Goal: Transaction & Acquisition: Download file/media

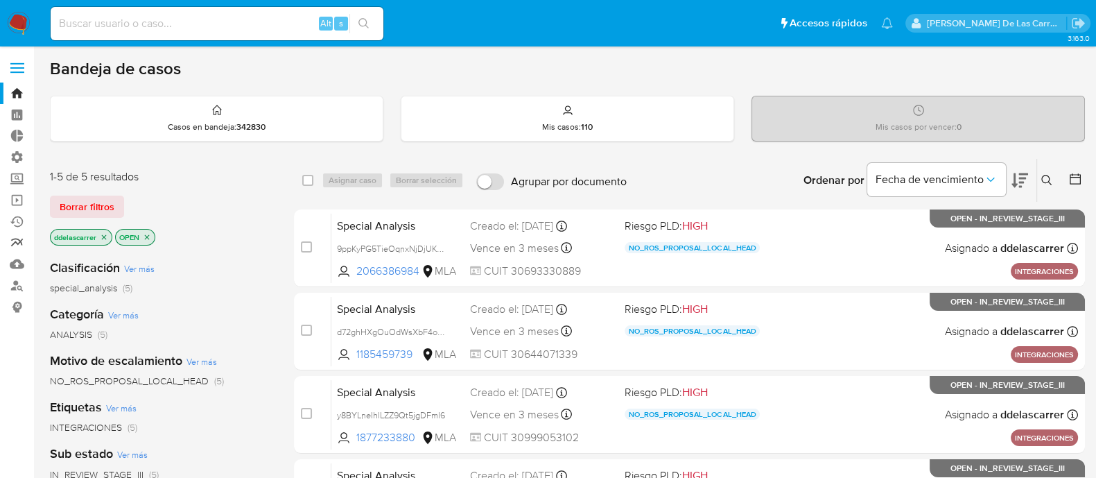
click at [19, 244] on link "Reportes" at bounding box center [82, 242] width 165 height 21
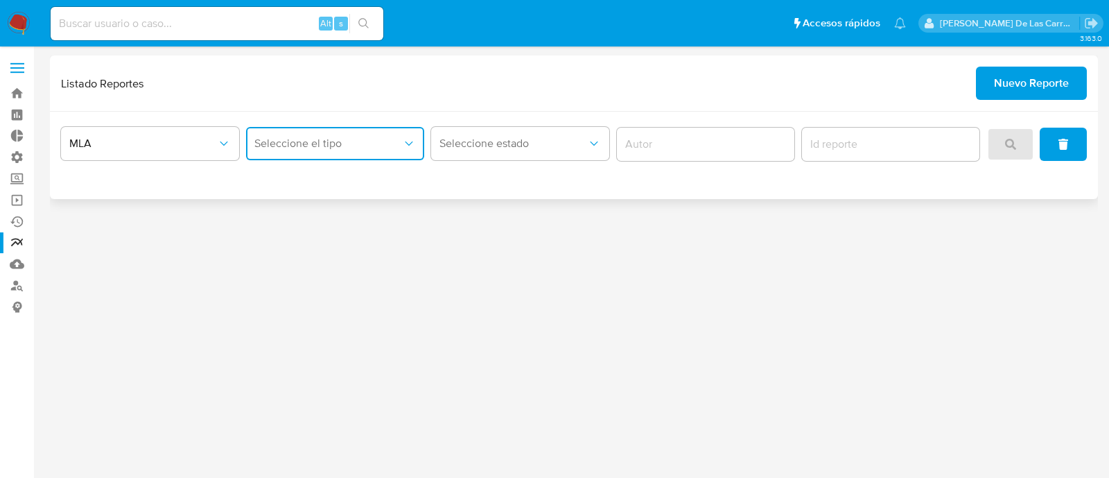
click at [313, 138] on span "Seleccione el tipo" at bounding box center [328, 144] width 148 height 14
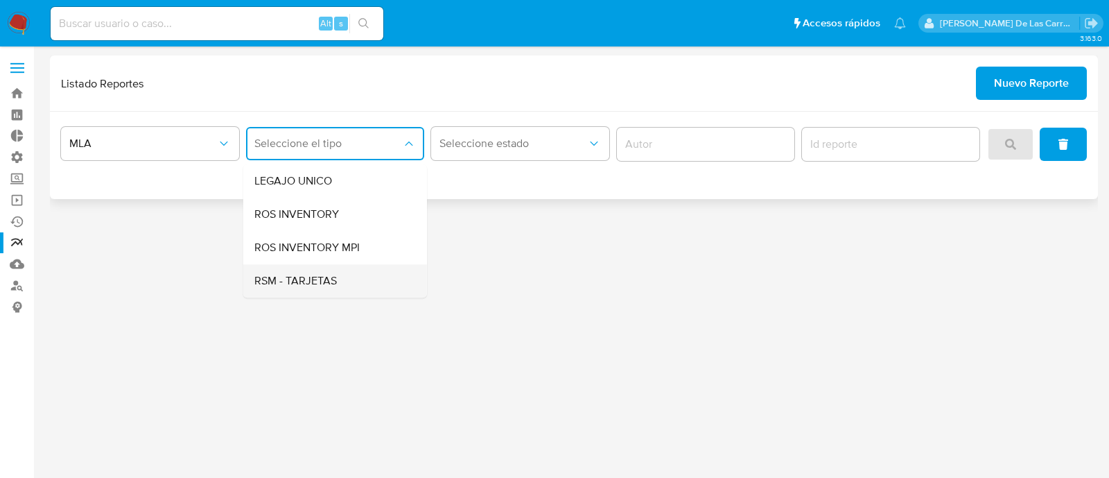
click at [317, 274] on span "RSM - TARJETAS" at bounding box center [295, 281] width 82 height 14
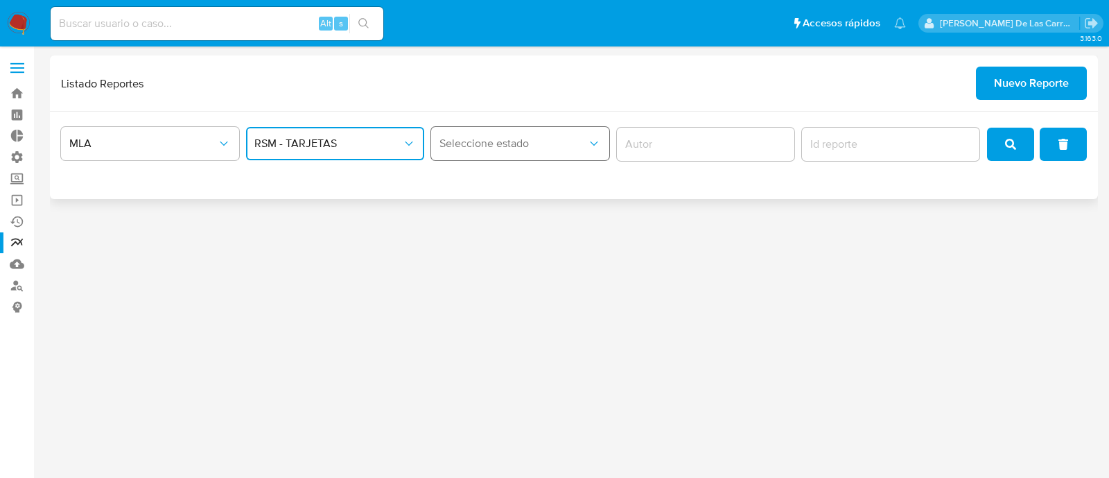
click at [472, 150] on span "Seleccione estado" at bounding box center [513, 144] width 148 height 14
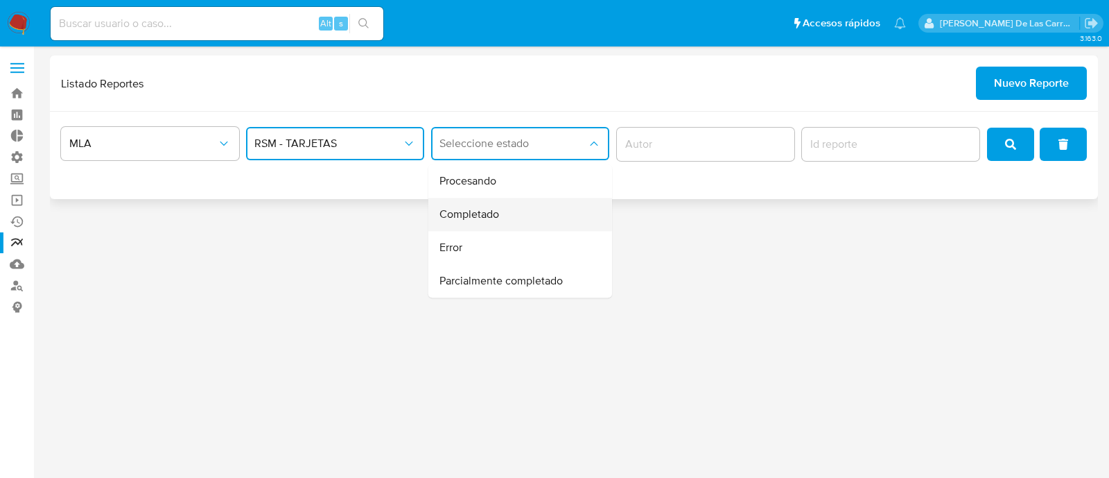
click at [485, 217] on span "Completado" at bounding box center [469, 214] width 60 height 14
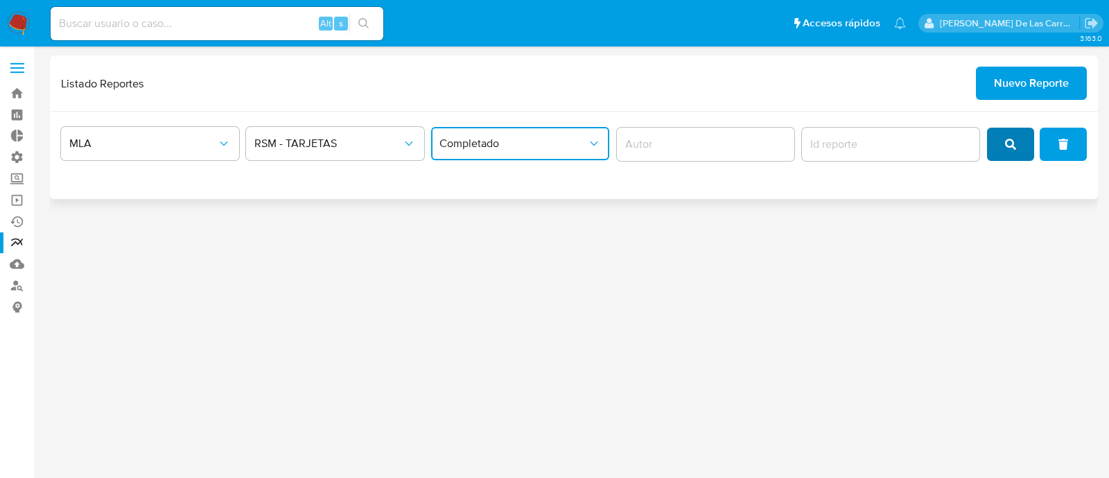
click at [1006, 150] on span "search" at bounding box center [1010, 144] width 11 height 30
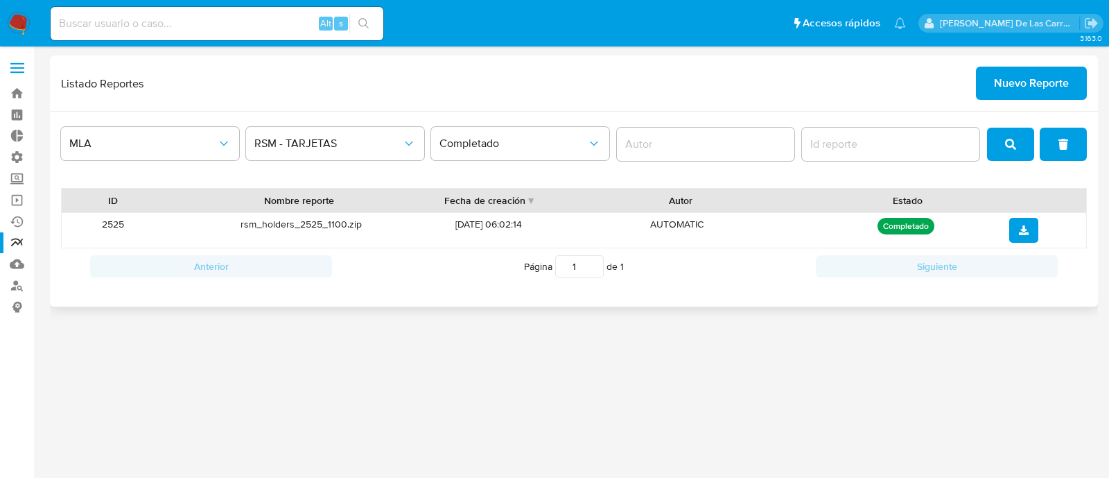
click at [291, 222] on div "rsm_holders_2525_1100.zip" at bounding box center [301, 230] width 272 height 35
click at [1022, 230] on icon "download" at bounding box center [1024, 230] width 10 height 10
